Goal: Information Seeking & Learning: Learn about a topic

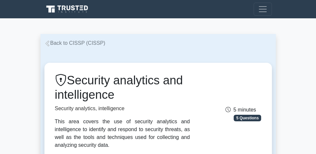
click at [85, 42] on link "Back to CISSP (CISSP)" at bounding box center [74, 43] width 61 height 6
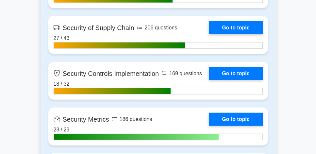
scroll to position [1511, 0]
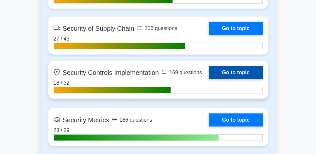
click at [250, 72] on link "Go to topic" at bounding box center [236, 72] width 54 height 13
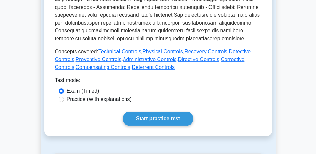
scroll to position [317, 0]
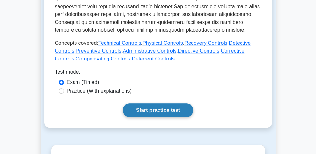
click at [162, 108] on link "Start practice test" at bounding box center [157, 110] width 71 height 14
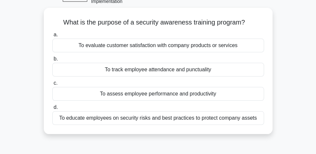
scroll to position [37, 0]
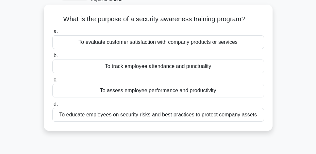
click at [152, 118] on div "To educate employees on security risks and best practices to protect company as…" at bounding box center [158, 115] width 212 height 14
click at [52, 106] on input "d. To educate employees on security risks and best practices to protect company…" at bounding box center [52, 104] width 0 height 4
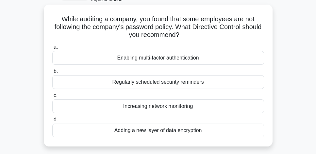
click at [158, 61] on div "Enabling multi-factor authentication" at bounding box center [158, 58] width 212 height 14
click at [52, 49] on input "a. Enabling multi-factor authentication" at bounding box center [52, 47] width 0 height 4
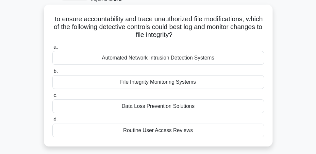
click at [143, 83] on div "File Integrity Monitoring Systems" at bounding box center [158, 82] width 212 height 14
click at [52, 73] on input "b. File Integrity Monitoring Systems" at bounding box center [52, 71] width 0 height 4
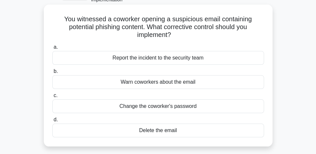
click at [208, 59] on div "Report the incident to the security team" at bounding box center [158, 58] width 212 height 14
click at [52, 49] on input "a. Report the incident to the security team" at bounding box center [52, 47] width 0 height 4
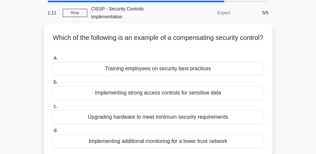
scroll to position [19, 0]
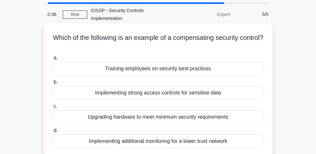
click at [227, 140] on div "Implementing additional monitoring for a lower trust network" at bounding box center [158, 141] width 212 height 14
click at [52, 133] on input "d. Implementing additional monitoring for a lower trust network" at bounding box center [52, 130] width 0 height 4
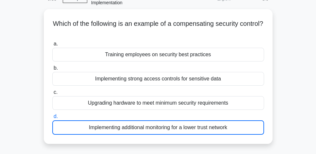
scroll to position [37, 0]
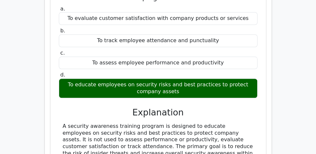
scroll to position [597, 0]
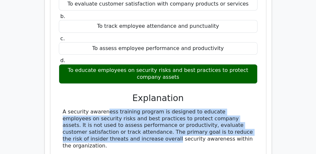
drag, startPoint x: 61, startPoint y: 86, endPoint x: 250, endPoint y: 105, distance: 190.0
click at [250, 108] on div "A security awareness training program is designed to educate employees on secur…" at bounding box center [158, 128] width 199 height 41
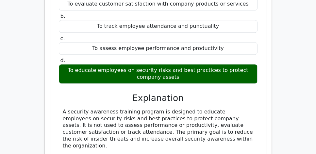
click at [230, 112] on div "A security awareness training program is designed to educate employees on secur…" at bounding box center [158, 128] width 191 height 41
drag, startPoint x: 223, startPoint y: 112, endPoint x: 63, endPoint y: 86, distance: 162.8
click at [63, 108] on div "A security awareness training program is designed to educate employees on secur…" at bounding box center [158, 128] width 191 height 41
click at [222, 111] on div "A security awareness training program is designed to educate employees on secur…" at bounding box center [158, 128] width 191 height 41
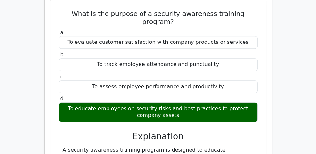
scroll to position [541, 0]
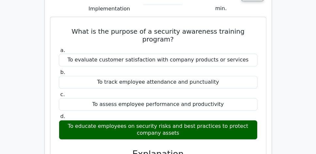
click at [168, 76] on div "To track employee attendance and punctuality" at bounding box center [158, 82] width 199 height 13
copy div "To track employee attendance and punctuality"
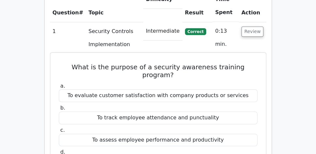
scroll to position [503, 0]
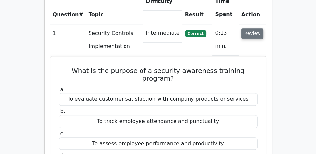
click at [260, 28] on button "Review" at bounding box center [252, 33] width 22 height 10
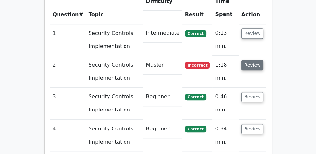
click at [253, 60] on button "Review" at bounding box center [252, 65] width 22 height 10
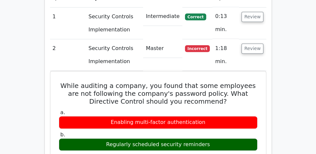
scroll to position [522, 0]
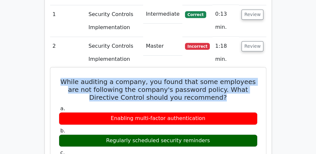
drag, startPoint x: 57, startPoint y: 65, endPoint x: 228, endPoint y: 80, distance: 170.7
click at [222, 79] on h5 "While auditing a company, you found that some employees are not following the c…" at bounding box center [158, 90] width 200 height 24
drag, startPoint x: 220, startPoint y: 79, endPoint x: 59, endPoint y: 63, distance: 161.7
click at [59, 78] on h5 "While auditing a company, you found that some employees are not following the c…" at bounding box center [158, 90] width 200 height 24
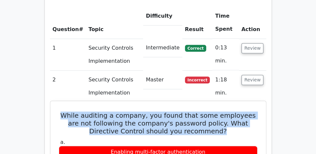
scroll to position [485, 0]
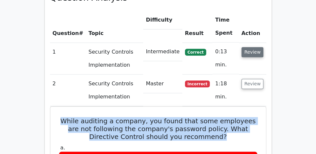
click at [258, 47] on button "Review" at bounding box center [252, 52] width 22 height 10
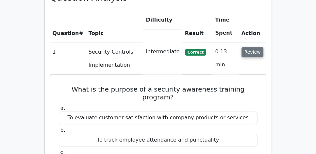
click at [257, 47] on button "Review" at bounding box center [252, 52] width 22 height 10
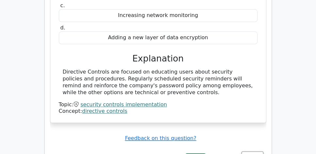
scroll to position [672, 0]
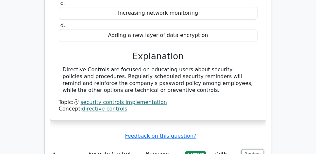
drag, startPoint x: 59, startPoint y: 54, endPoint x: 244, endPoint y: 70, distance: 185.8
click at [244, 70] on div "Directive Controls are focused on educating users about security policies and p…" at bounding box center [158, 79] width 199 height 27
click at [186, 74] on div "Directive Controls are focused on educating users about security policies and p…" at bounding box center [158, 79] width 191 height 27
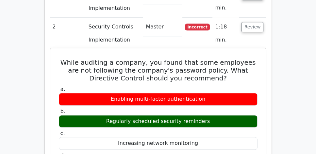
scroll to position [541, 0]
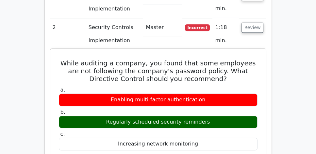
click at [171, 116] on div "Regularly scheduled security reminders" at bounding box center [158, 122] width 199 height 13
copy div "Regularly scheduled security reminders"
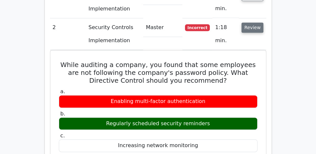
click at [256, 23] on button "Review" at bounding box center [252, 28] width 22 height 10
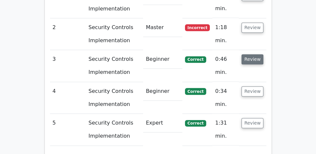
click at [254, 54] on button "Review" at bounding box center [252, 59] width 22 height 10
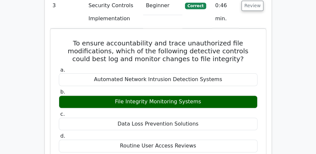
scroll to position [597, 0]
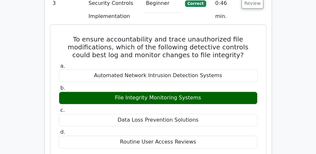
drag, startPoint x: 74, startPoint y: 21, endPoint x: 204, endPoint y: 84, distance: 144.7
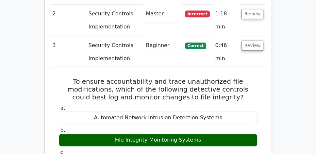
scroll to position [541, 0]
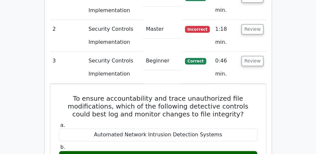
click at [276, 100] on main "Go Premium CISSP Preparation Package (2025) 5693 Superior-grade CISSP practice …" at bounding box center [158, 112] width 316 height 1269
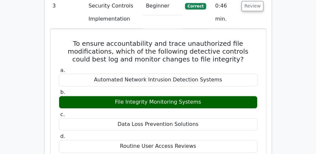
scroll to position [597, 0]
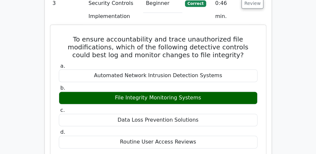
drag, startPoint x: 115, startPoint y: 82, endPoint x: 202, endPoint y: 82, distance: 87.2
click at [202, 91] on div "File Integrity Monitoring Systems" at bounding box center [158, 97] width 199 height 13
copy div "File Integrity Monitoring Systems"
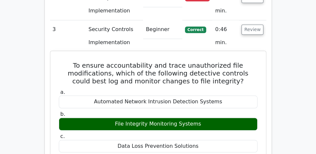
scroll to position [560, 0]
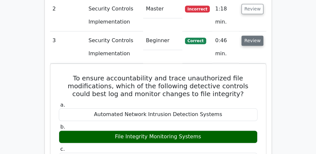
click at [252, 36] on button "Review" at bounding box center [252, 41] width 22 height 10
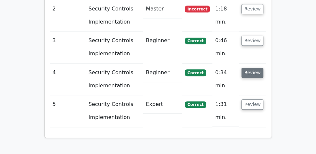
click at [247, 68] on button "Review" at bounding box center [252, 73] width 22 height 10
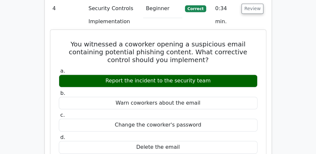
scroll to position [597, 0]
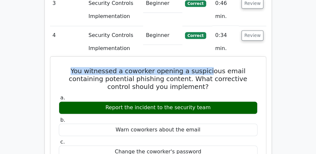
drag, startPoint x: 69, startPoint y: 52, endPoint x: 212, endPoint y: 55, distance: 143.0
click at [212, 67] on h5 "You witnessed a coworker opening a suspicious email containing potential phishi…" at bounding box center [158, 79] width 200 height 24
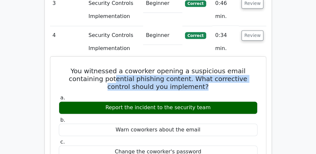
drag, startPoint x: 105, startPoint y: 62, endPoint x: 236, endPoint y: 67, distance: 131.4
click at [236, 67] on h5 "You witnessed a coworker opening a suspicious email containing potential phishi…" at bounding box center [158, 79] width 200 height 24
click at [207, 71] on h5 "You witnessed a coworker opening a suspicious email containing potential phishi…" at bounding box center [158, 79] width 200 height 24
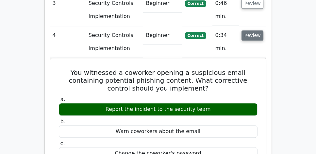
click at [255, 30] on button "Review" at bounding box center [252, 35] width 22 height 10
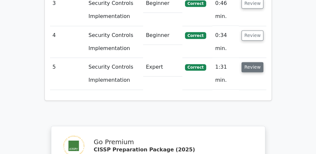
click at [248, 62] on button "Review" at bounding box center [252, 67] width 22 height 10
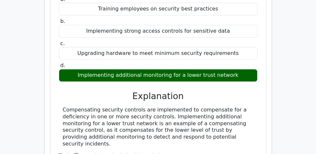
scroll to position [727, 0]
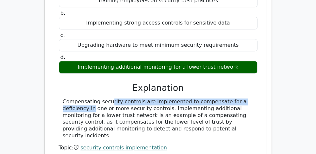
drag, startPoint x: 57, startPoint y: 81, endPoint x: 231, endPoint y: 86, distance: 174.8
click at [231, 86] on div "Which of the following is an example of a compensating security control? a. Tra…" at bounding box center [158, 58] width 210 height 196
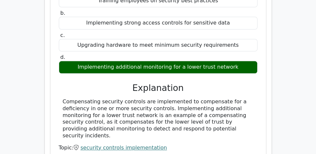
click at [64, 98] on div "Compensating security controls are implemented to compensate for a deficiency i…" at bounding box center [158, 118] width 191 height 41
drag, startPoint x: 60, startPoint y: 81, endPoint x: 259, endPoint y: 110, distance: 201.1
click at [259, 110] on div "Which of the following is an example of a compensating security control? a. Tra…" at bounding box center [158, 58] width 210 height 196
copy div "Compensating security controls are implemented to compensate for a deficiency i…"
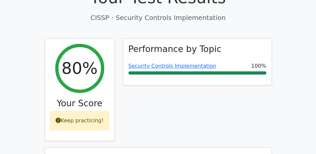
scroll to position [205, 0]
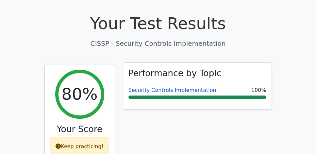
click at [156, 87] on link "Security Controls Implementation" at bounding box center [172, 90] width 88 height 6
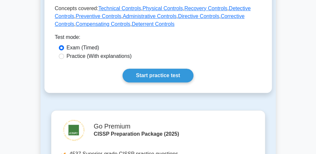
scroll to position [354, 0]
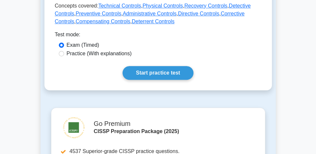
click at [163, 76] on link "Start practice test" at bounding box center [157, 73] width 71 height 14
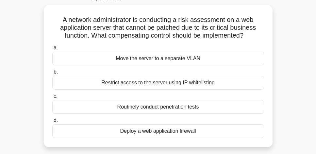
scroll to position [37, 0]
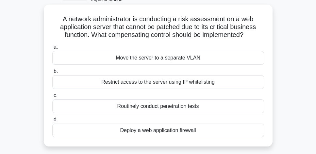
click at [188, 130] on div "Deploy a web application firewall" at bounding box center [158, 130] width 212 height 14
click at [52, 122] on input "d. Deploy a web application firewall" at bounding box center [52, 120] width 0 height 4
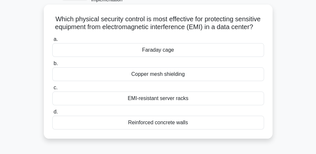
click at [203, 57] on div "Faraday cage" at bounding box center [158, 50] width 212 height 14
click at [52, 41] on input "a. Faraday cage" at bounding box center [52, 39] width 0 height 4
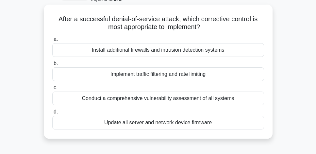
click at [210, 99] on div "Conduct a comprehensive vulnerability assessment of all systems" at bounding box center [158, 98] width 212 height 14
click at [52, 90] on input "c. Conduct a comprehensive vulnerability assessment of all systems" at bounding box center [52, 88] width 0 height 4
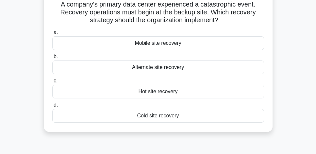
scroll to position [56, 0]
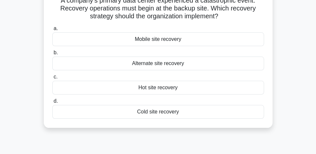
click at [194, 91] on div "Hot site recovery" at bounding box center [158, 88] width 212 height 14
click at [52, 79] on input "c. Hot site recovery" at bounding box center [52, 77] width 0 height 4
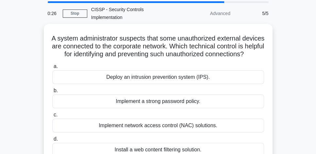
scroll to position [19, 0]
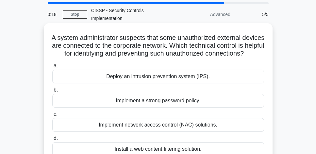
click at [199, 83] on div "Deploy an intrusion prevention system (IPS)." at bounding box center [158, 77] width 212 height 14
click at [52, 68] on input "a. Deploy an intrusion prevention system (IPS)." at bounding box center [52, 66] width 0 height 4
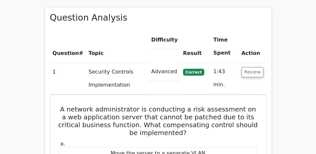
scroll to position [466, 0]
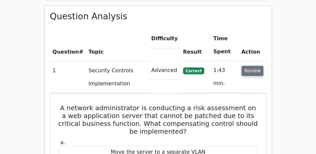
click at [259, 66] on button "Review" at bounding box center [252, 71] width 22 height 10
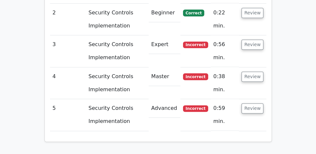
scroll to position [560, 0]
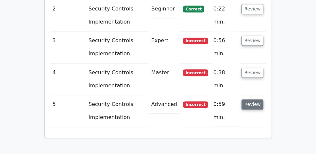
click at [257, 99] on button "Review" at bounding box center [252, 104] width 22 height 10
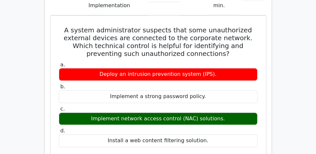
scroll to position [672, 0]
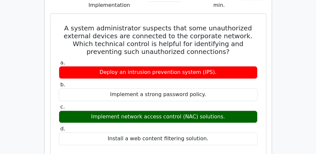
drag, startPoint x: 67, startPoint y: 8, endPoint x: 214, endPoint y: 122, distance: 185.9
click at [214, 122] on div "A system administrator suspects that some unauthorized external devices are con…" at bounding box center [158, 122] width 210 height 212
copy div "A system administrator suspects that some unauthorized external devices are con…"
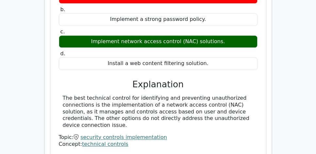
scroll to position [746, 0]
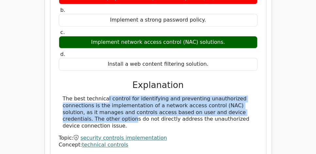
drag, startPoint x: 58, startPoint y: 81, endPoint x: 91, endPoint y: 99, distance: 37.6
click at [91, 99] on div "The best technical control for identifying and preventing unauthorized connecti…" at bounding box center [158, 112] width 199 height 34
copy div "The best technical control for identifying and preventing unauthorized connecti…"
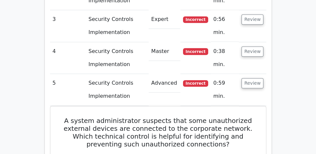
scroll to position [578, 0]
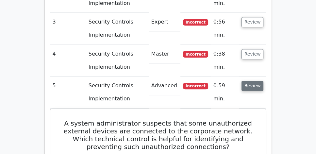
click at [251, 81] on button "Review" at bounding box center [252, 86] width 22 height 10
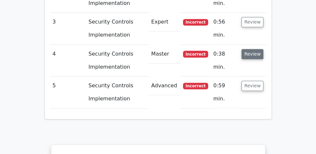
click at [260, 49] on button "Review" at bounding box center [252, 54] width 22 height 10
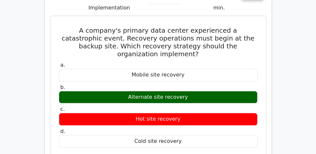
scroll to position [634, 0]
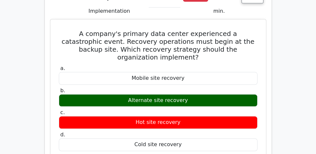
drag, startPoint x: 63, startPoint y: 11, endPoint x: 197, endPoint y: 117, distance: 171.1
click at [197, 117] on div "A company's primary data center experienced a catastrophic event. Recovery oper…" at bounding box center [158, 147] width 210 height 250
copy div "A company's primary data center experienced a catastrophic event. Recovery oper…"
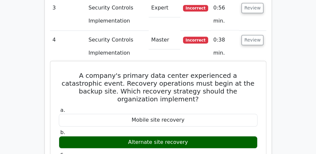
scroll to position [578, 0]
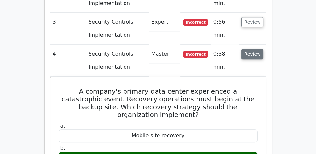
click at [250, 49] on button "Review" at bounding box center [252, 54] width 22 height 10
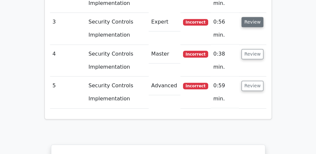
click at [250, 17] on button "Review" at bounding box center [252, 22] width 22 height 10
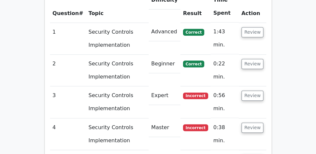
scroll to position [503, 0]
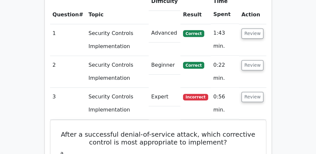
click at [263, 88] on td "Review" at bounding box center [252, 104] width 27 height 32
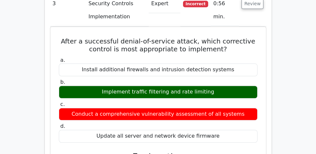
scroll to position [578, 0]
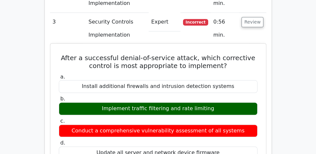
drag, startPoint x: 61, startPoint y: 37, endPoint x: 231, endPoint y: 129, distance: 192.6
copy div "After a successful denial-of-service attack, which corrective control is most a…"
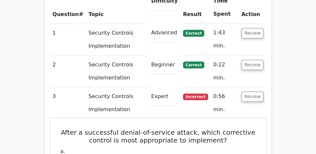
scroll to position [503, 0]
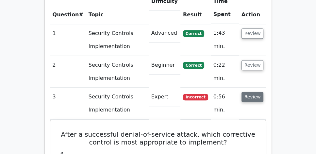
click at [251, 92] on button "Review" at bounding box center [252, 97] width 22 height 10
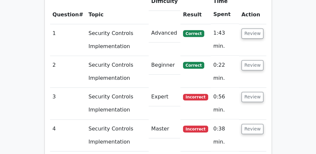
click at [255, 56] on td "Review" at bounding box center [252, 72] width 27 height 32
click at [254, 60] on button "Review" at bounding box center [252, 65] width 22 height 10
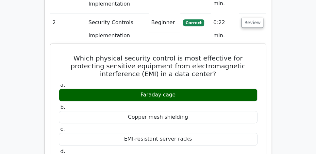
scroll to position [541, 0]
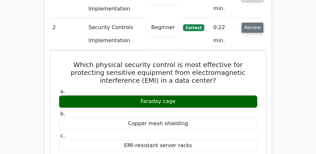
click at [249, 23] on button "Review" at bounding box center [252, 28] width 22 height 10
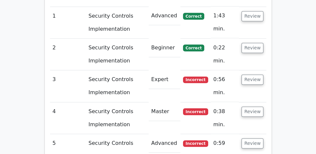
scroll to position [485, 0]
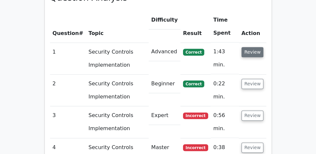
click at [249, 47] on button "Review" at bounding box center [252, 52] width 22 height 10
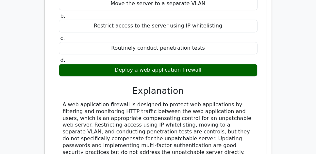
scroll to position [615, 0]
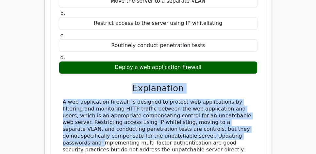
drag, startPoint x: 120, startPoint y: 71, endPoint x: 211, endPoint y: 121, distance: 103.6
click at [211, 121] on div "a. Move the server to a separate VLAN b. Restrict access to the server using IP…" at bounding box center [158, 79] width 200 height 185
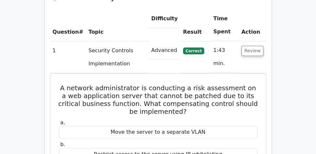
scroll to position [485, 0]
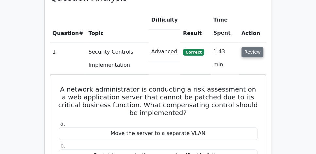
click at [254, 47] on button "Review" at bounding box center [252, 52] width 22 height 10
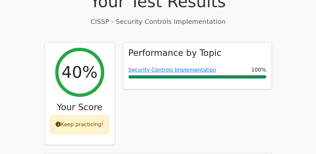
scroll to position [224, 0]
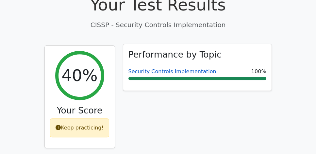
click at [181, 68] on link "Security Controls Implementation" at bounding box center [172, 71] width 88 height 6
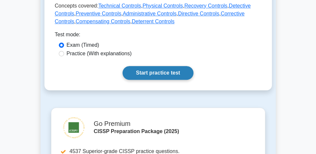
click at [182, 76] on link "Start practice test" at bounding box center [157, 73] width 71 height 14
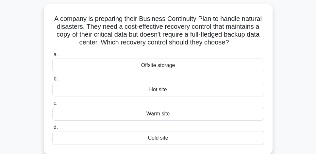
scroll to position [37, 0]
click at [179, 117] on div "Warm site" at bounding box center [158, 114] width 212 height 14
click at [52, 105] on input "c. Warm site" at bounding box center [52, 103] width 0 height 4
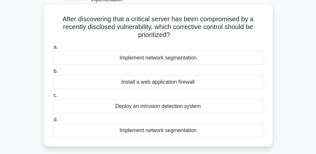
click at [207, 83] on div "Install a web application firewall" at bounding box center [158, 82] width 212 height 14
click at [52, 73] on input "b. Install a web application firewall" at bounding box center [52, 71] width 0 height 4
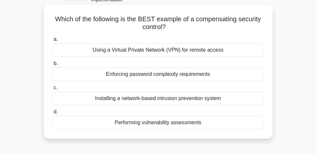
click at [216, 53] on div "Using a Virtual Private Network (VPN) for remote access" at bounding box center [158, 50] width 212 height 14
click at [52, 41] on input "a. Using a Virtual Private Network (VPN) for remote access" at bounding box center [52, 39] width 0 height 4
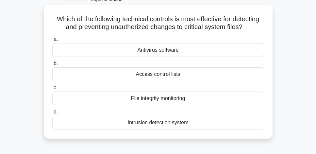
click at [171, 102] on div "File integrity monitoring" at bounding box center [158, 98] width 212 height 14
click at [52, 90] on input "c. File integrity monitoring" at bounding box center [52, 88] width 0 height 4
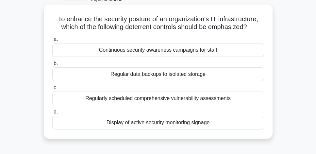
click at [185, 125] on div "Display of active security monitoring signage" at bounding box center [158, 123] width 212 height 14
click at [52, 114] on input "d. Display of active security monitoring signage" at bounding box center [52, 112] width 0 height 4
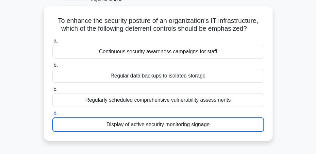
scroll to position [29, 0]
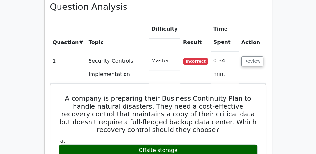
scroll to position [485, 0]
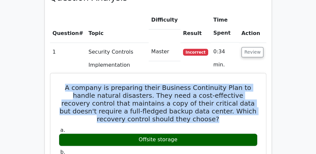
drag, startPoint x: 64, startPoint y: 69, endPoint x: 253, endPoint y: 100, distance: 192.0
click at [253, 100] on h5 "A company is preparing their Business Continuity Plan to handle natural disaste…" at bounding box center [158, 103] width 200 height 39
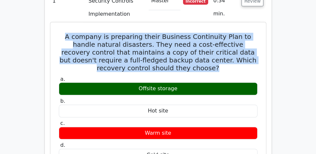
scroll to position [522, 0]
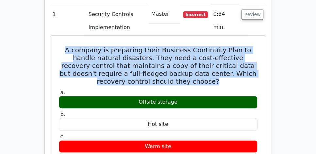
click at [122, 46] on h5 "A company is preparing their Business Continuity Plan to handle natural disaste…" at bounding box center [158, 65] width 200 height 39
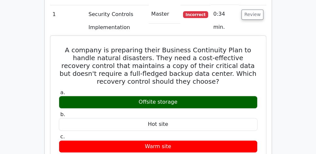
drag, startPoint x: 60, startPoint y: 31, endPoint x: 225, endPoint y: 146, distance: 200.3
click at [224, 150] on div "A company is preparing their Business Continuity Plan to handle natural disaste…" at bounding box center [158, 151] width 210 height 226
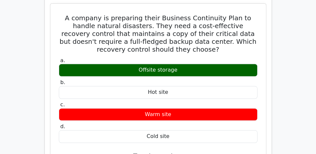
scroll to position [560, 0]
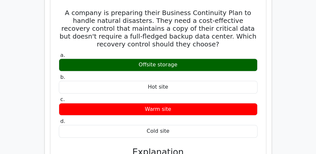
copy div "A company is preparing their Business Continuity Plan to handle natural disaste…"
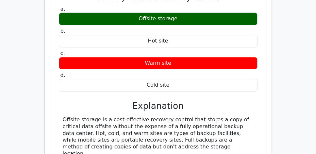
scroll to position [615, 0]
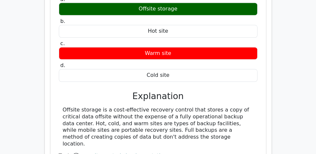
click at [182, 119] on div "Offsite storage is a cost-effective recovery control that stores a copy of crit…" at bounding box center [158, 126] width 191 height 41
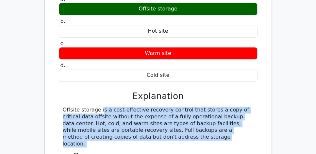
click at [182, 119] on div "Offsite storage is a cost-effective recovery control that stores a copy of crit…" at bounding box center [158, 126] width 191 height 41
copy div "Offsite storage is a cost-effective recovery control that stores a copy of crit…"
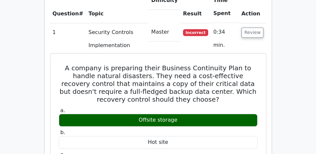
scroll to position [503, 0]
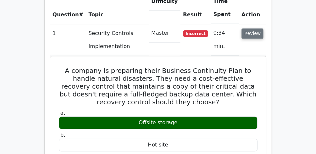
click at [251, 28] on button "Review" at bounding box center [252, 33] width 22 height 10
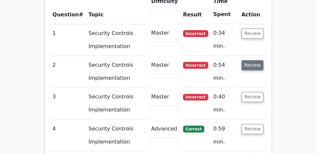
click at [254, 60] on button "Review" at bounding box center [252, 65] width 22 height 10
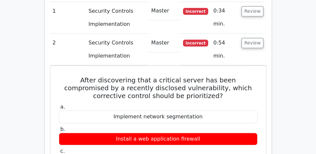
scroll to position [541, 0]
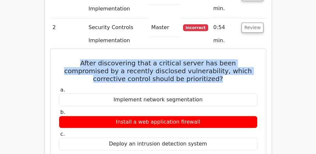
drag, startPoint x: 215, startPoint y: 63, endPoint x: 60, endPoint y: 45, distance: 156.2
click at [60, 59] on h5 "After discovering that a critical server has been compromised by a recently dis…" at bounding box center [158, 71] width 200 height 24
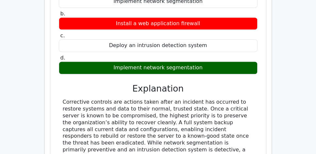
scroll to position [653, 0]
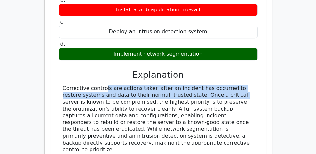
drag, startPoint x: 62, startPoint y: 69, endPoint x: 199, endPoint y: 77, distance: 137.4
click at [199, 85] on div "Corrective controls are actions taken after an incident has occurred to restore…" at bounding box center [158, 119] width 199 height 68
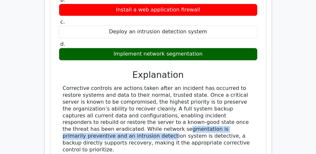
drag, startPoint x: 89, startPoint y: 112, endPoint x: 239, endPoint y: 112, distance: 149.5
click at [239, 112] on div "Corrective controls are actions taken after an incident has occurred to restore…" at bounding box center [158, 119] width 191 height 68
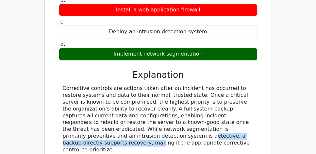
drag, startPoint x: 97, startPoint y: 118, endPoint x: 220, endPoint y: 116, distance: 122.8
click at [220, 116] on div "Corrective controls are actions taken after an incident has occurred to restore…" at bounding box center [158, 119] width 191 height 68
click at [194, 119] on div "Corrective controls are actions taken after an incident has occurred to restore…" at bounding box center [158, 119] width 191 height 68
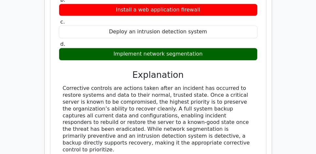
drag, startPoint x: 203, startPoint y: 125, endPoint x: 59, endPoint y: 71, distance: 154.1
click at [59, 85] on div "Corrective controls are actions taken after an incident has occurred to restore…" at bounding box center [158, 119] width 199 height 68
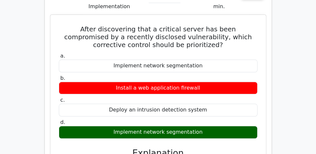
scroll to position [560, 0]
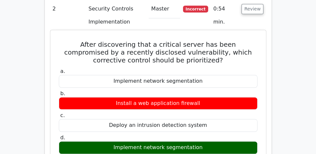
click at [108, 40] on h5 "After discovering that a critical server has been compromised by a recently dis…" at bounding box center [158, 52] width 200 height 24
drag, startPoint x: 58, startPoint y: 26, endPoint x: 207, endPoint y: 131, distance: 182.3
click at [207, 131] on div "After discovering that a critical server has been compromised by a recently dis…" at bounding box center [158, 152] width 210 height 238
copy div "After discovering that a critical server has been compromised by a recently dis…"
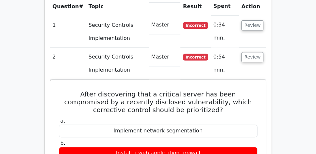
scroll to position [503, 0]
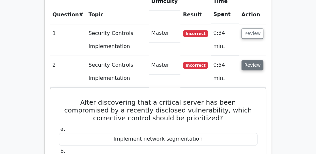
click at [258, 60] on button "Review" at bounding box center [252, 65] width 22 height 10
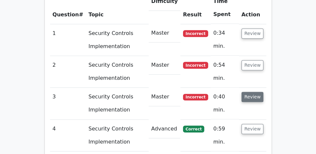
click at [249, 92] on button "Review" at bounding box center [252, 97] width 22 height 10
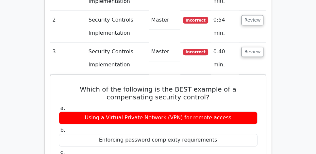
scroll to position [560, 0]
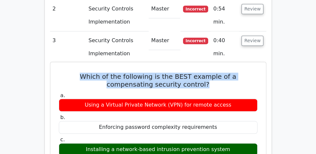
drag, startPoint x: 57, startPoint y: 56, endPoint x: 212, endPoint y: 68, distance: 154.9
click at [212, 72] on h5 "Which of the following is the BEST example of a compensating security control?" at bounding box center [158, 80] width 200 height 16
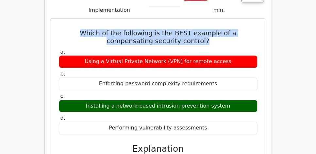
scroll to position [615, 0]
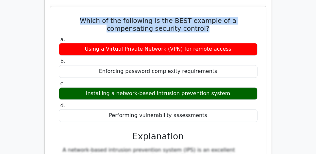
click at [210, 109] on div "Performing vulnerability assessments" at bounding box center [158, 115] width 199 height 13
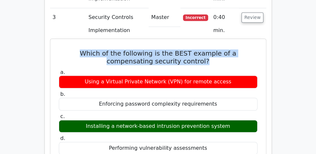
scroll to position [578, 0]
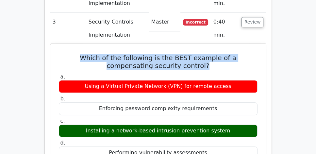
copy div "Which of the following is the BEST example of a compensating security control? …"
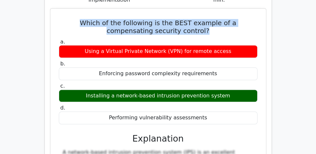
scroll to position [560, 0]
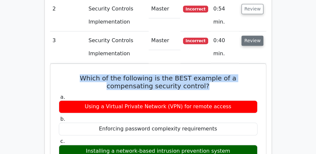
click at [256, 36] on button "Review" at bounding box center [252, 41] width 22 height 10
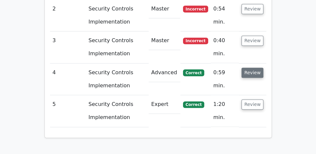
click at [251, 68] on button "Review" at bounding box center [252, 73] width 22 height 10
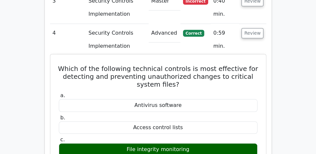
scroll to position [597, 0]
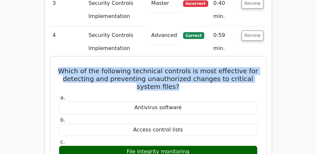
drag, startPoint x: 61, startPoint y: 52, endPoint x: 249, endPoint y: 67, distance: 188.7
click at [249, 67] on h5 "Which of the following technical controls is most effective for detecting and p…" at bounding box center [158, 79] width 200 height 24
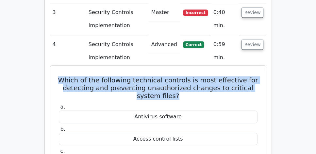
scroll to position [578, 0]
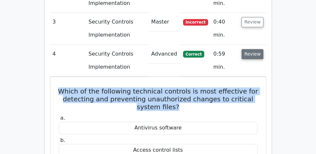
click at [247, 49] on button "Review" at bounding box center [252, 54] width 22 height 10
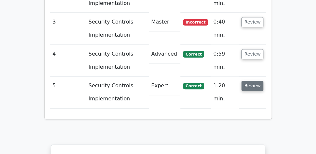
click at [256, 81] on button "Review" at bounding box center [252, 86] width 22 height 10
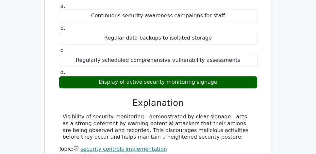
scroll to position [746, 0]
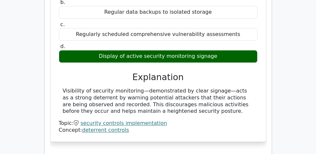
click at [185, 88] on div "Visibility of security monitoring—demonstrated by clear signage—acts as a stron…" at bounding box center [158, 101] width 191 height 27
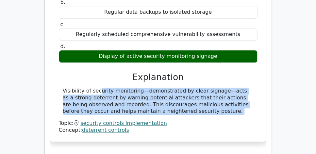
click at [185, 88] on div "Visibility of security monitoring—demonstrated by clear signage—acts as a stron…" at bounding box center [158, 101] width 191 height 27
copy div "Visibility of security monitoring—demonstrated by clear signage—acts as a stron…"
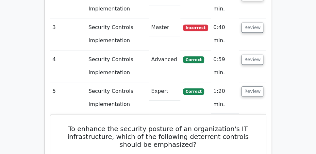
scroll to position [560, 0]
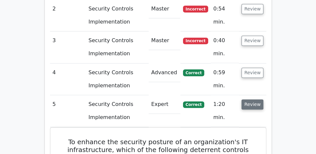
click at [248, 99] on button "Review" at bounding box center [252, 104] width 22 height 10
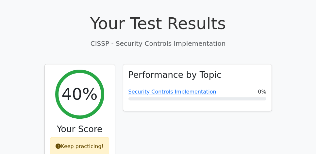
scroll to position [205, 0]
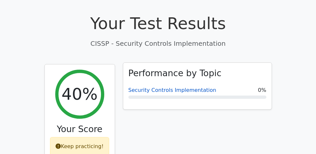
click at [162, 87] on link "Security Controls Implementation" at bounding box center [172, 90] width 88 height 6
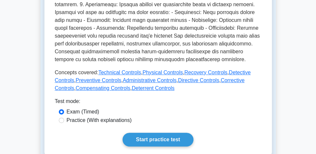
scroll to position [298, 0]
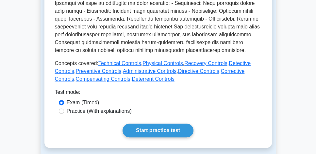
click at [18, 51] on main "Back to CISSP (CISSP) Security Controls Implementation Implement security contr…" at bounding box center [158, 82] width 316 height 724
click at [22, 68] on main "Back to CISSP (CISSP) Security Controls Implementation Implement security contr…" at bounding box center [158, 82] width 316 height 724
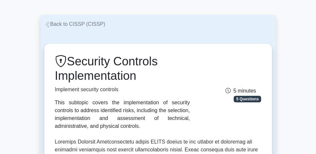
scroll to position [19, 0]
